Goal: Find specific fact: Find contact information

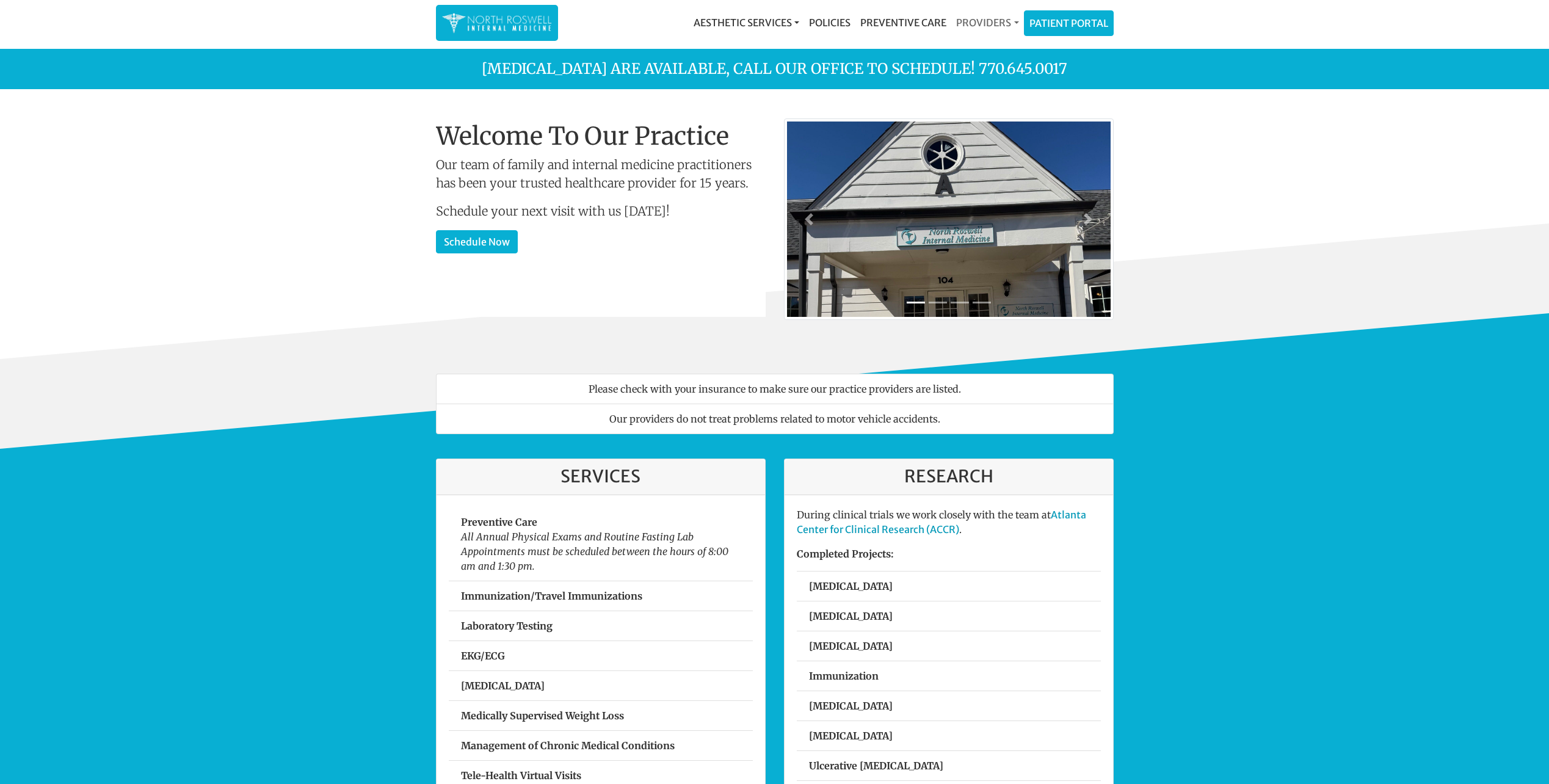
click at [991, 23] on link "Providers" at bounding box center [987, 22] width 72 height 24
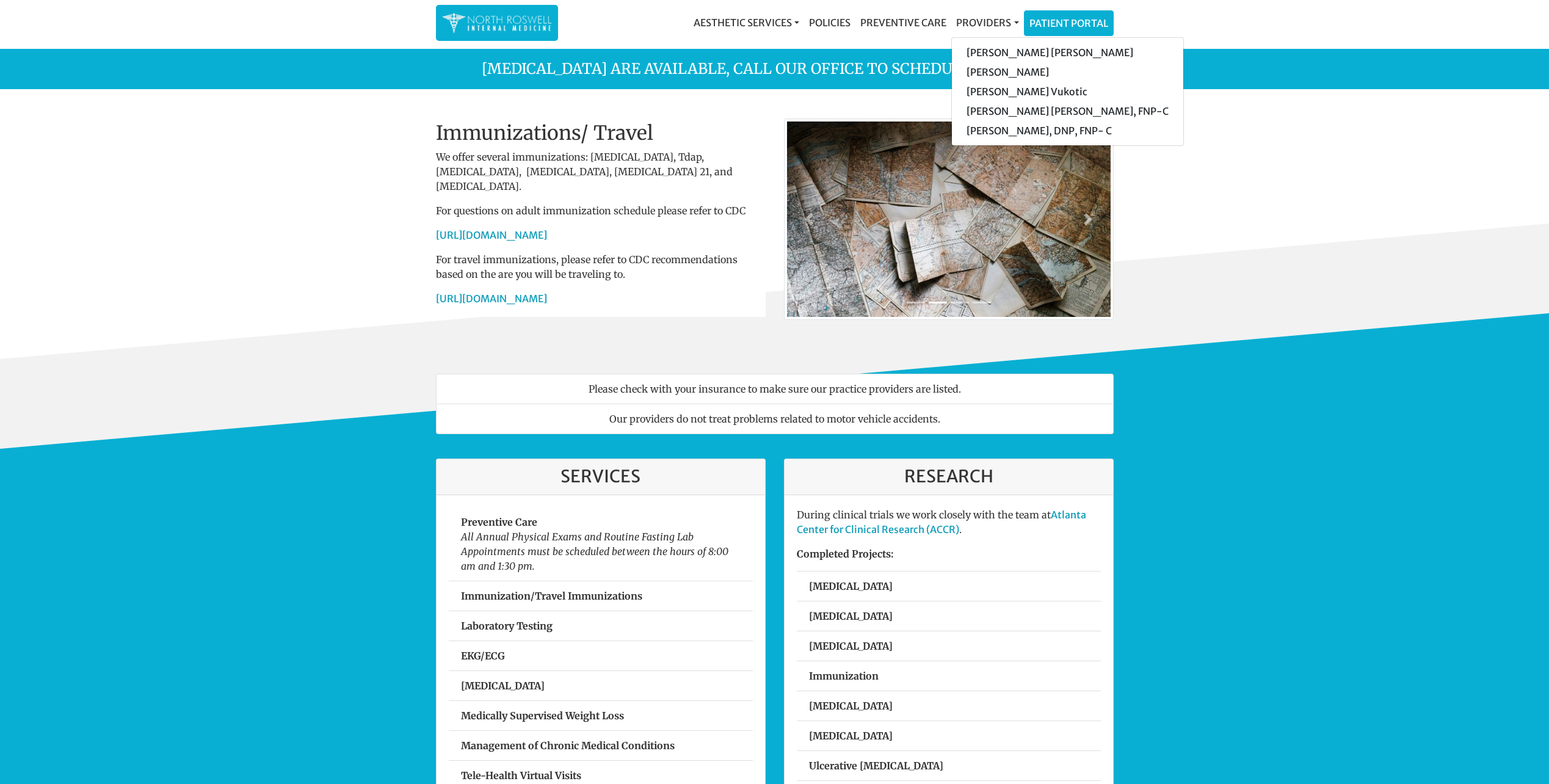
drag, startPoint x: 1311, startPoint y: 384, endPoint x: 957, endPoint y: 139, distance: 430.5
click at [1311, 384] on div "Please check with your insurance to make sure our practice providers are listed…" at bounding box center [774, 404] width 1549 height 90
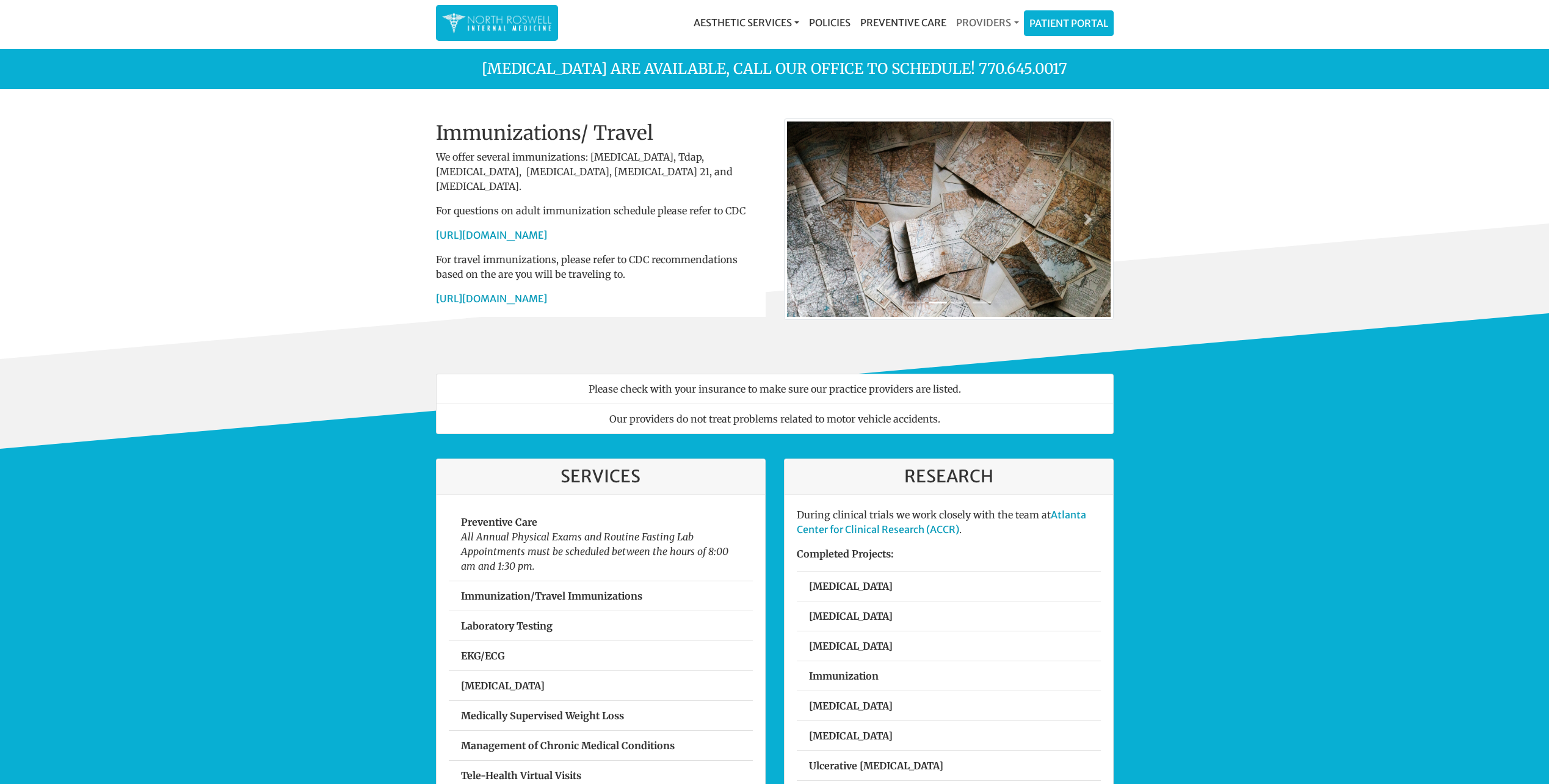
click at [1004, 25] on link "Providers" at bounding box center [987, 22] width 72 height 24
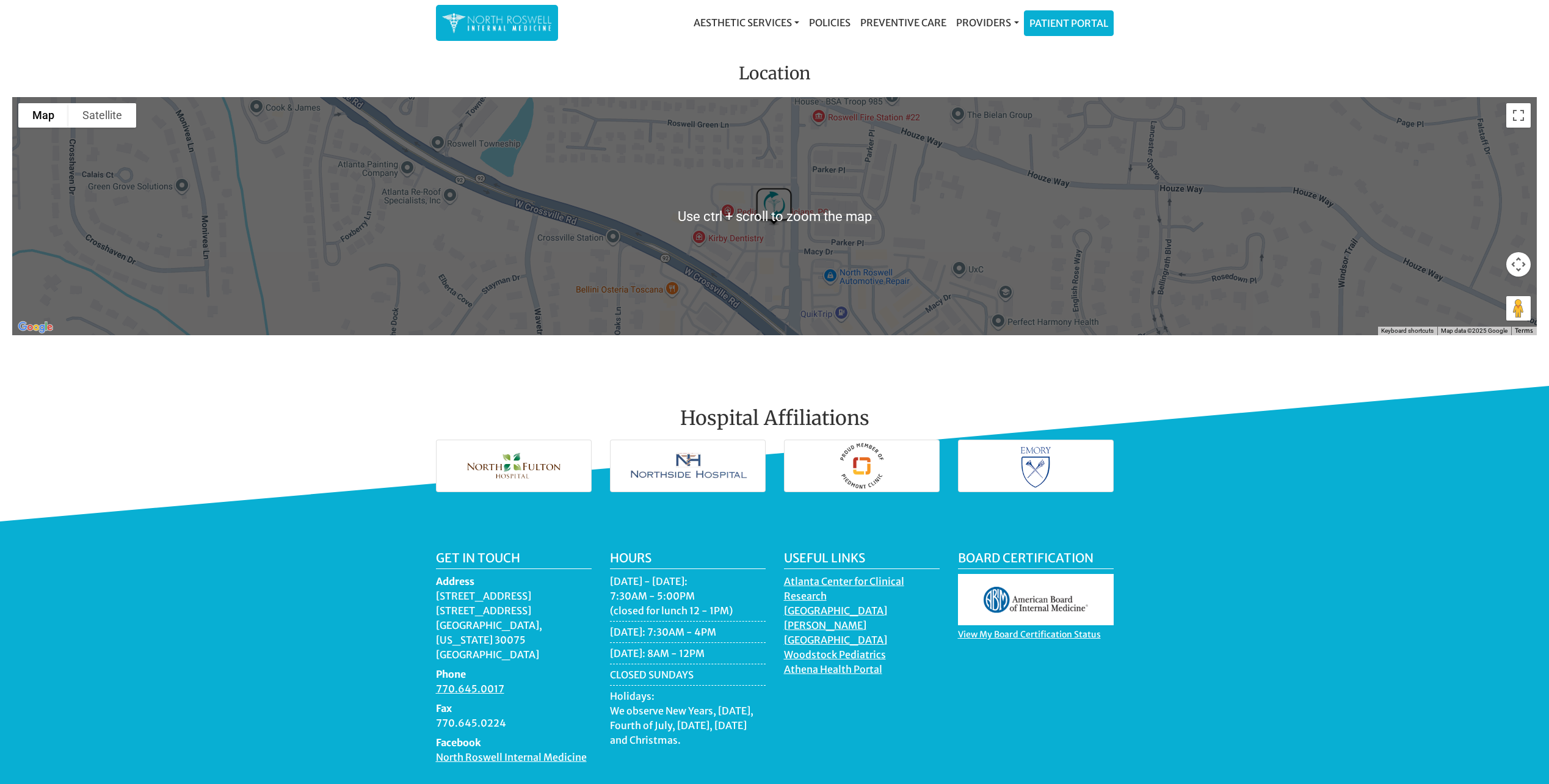
scroll to position [1543, 0]
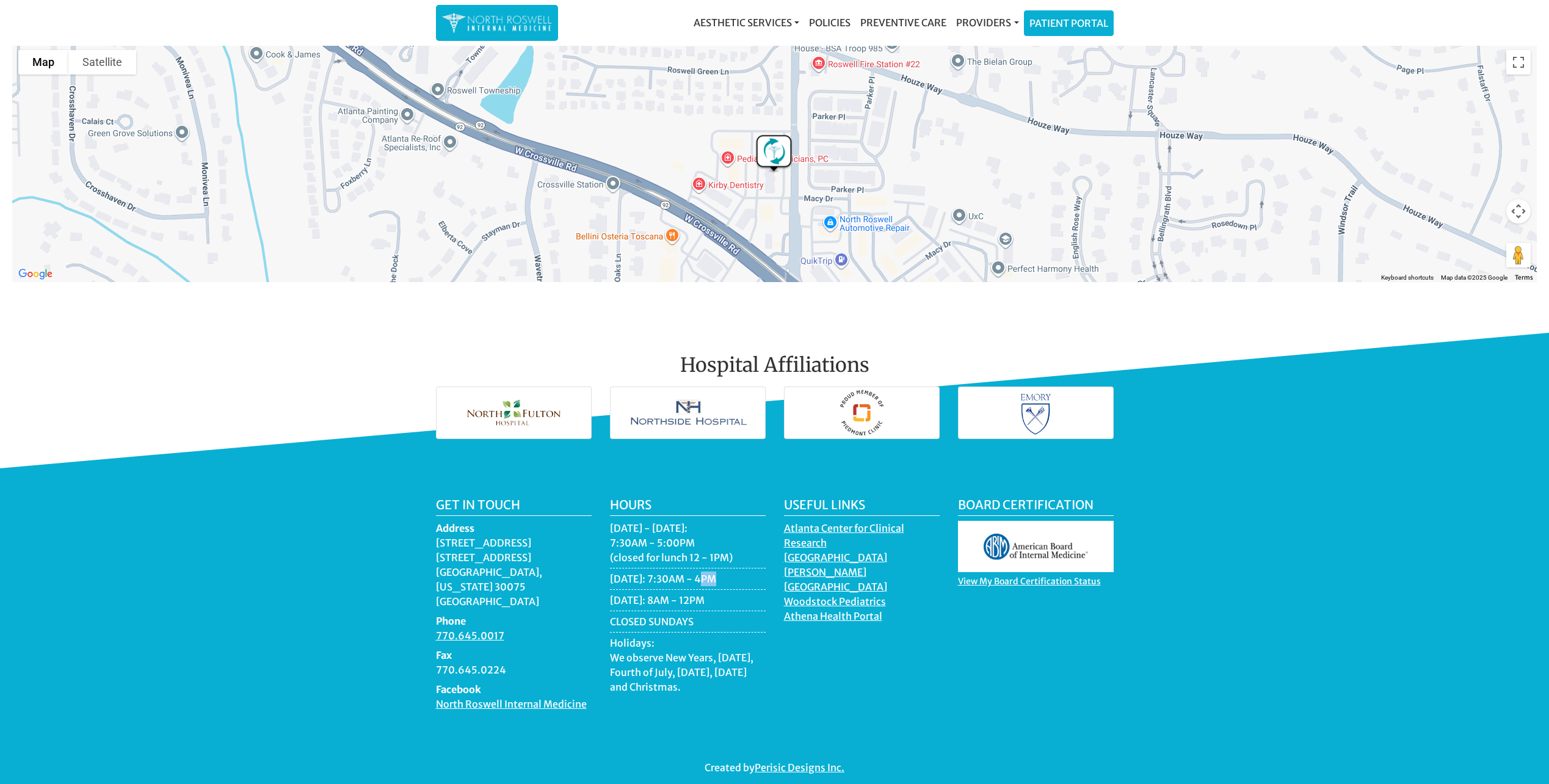
drag, startPoint x: 693, startPoint y: 574, endPoint x: 706, endPoint y: 574, distance: 13.0
click at [706, 574] on li "[DATE]: 7:30AM - 4PM" at bounding box center [688, 580] width 155 height 19
drag, startPoint x: 706, startPoint y: 574, endPoint x: 799, endPoint y: 628, distance: 107.5
click at [799, 628] on div "Useful Links [GEOGRAPHIC_DATA] for [GEOGRAPHIC_DATA][PERSON_NAME] [GEOGRAPHIC_D…" at bounding box center [862, 609] width 174 height 223
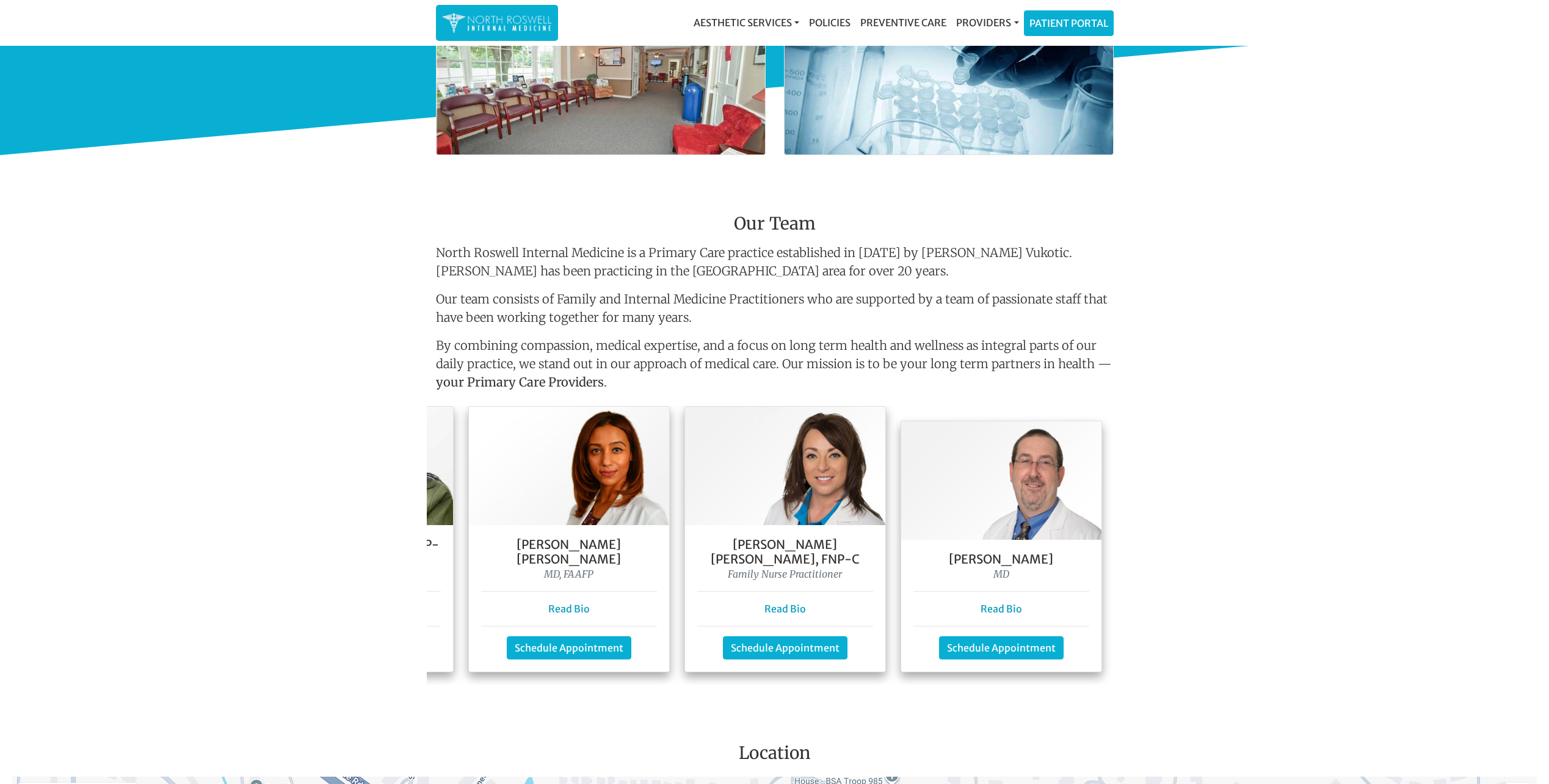
scroll to position [0, 403]
